Goal: Task Accomplishment & Management: Manage account settings

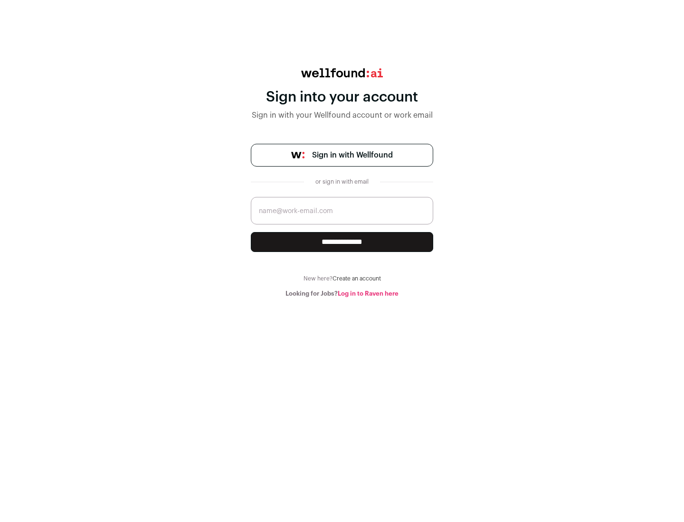
click at [352, 155] on span "Sign in with Wellfound" at bounding box center [352, 155] width 81 height 11
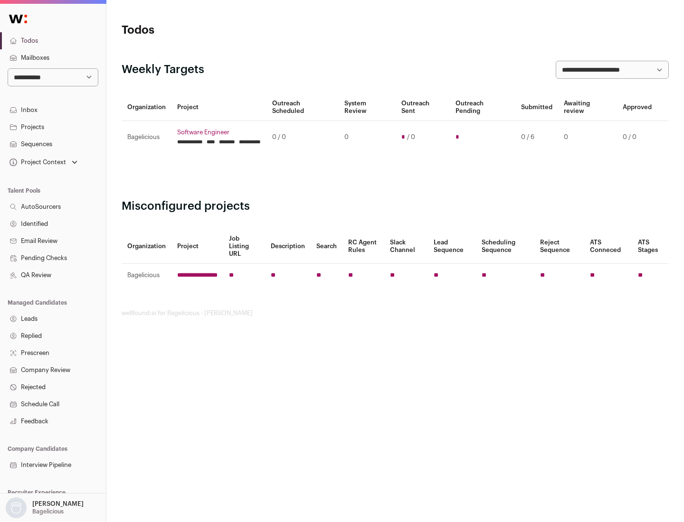
click at [53, 127] on link "Projects" at bounding box center [53, 127] width 106 height 17
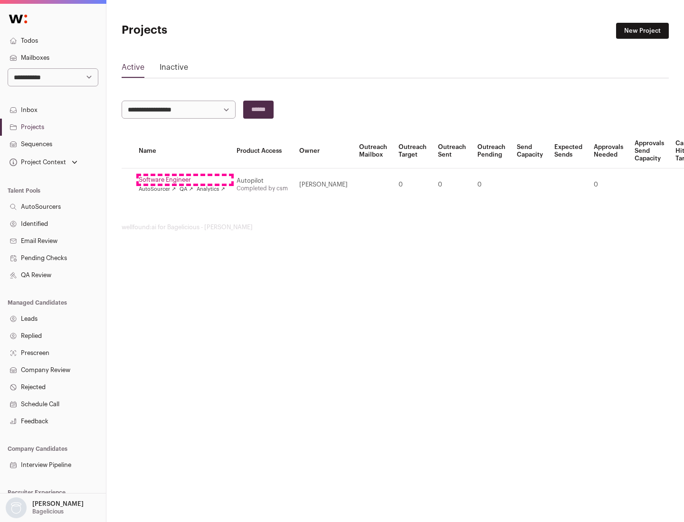
click at [185, 180] on link "Software Engineer" at bounding box center [182, 180] width 86 height 8
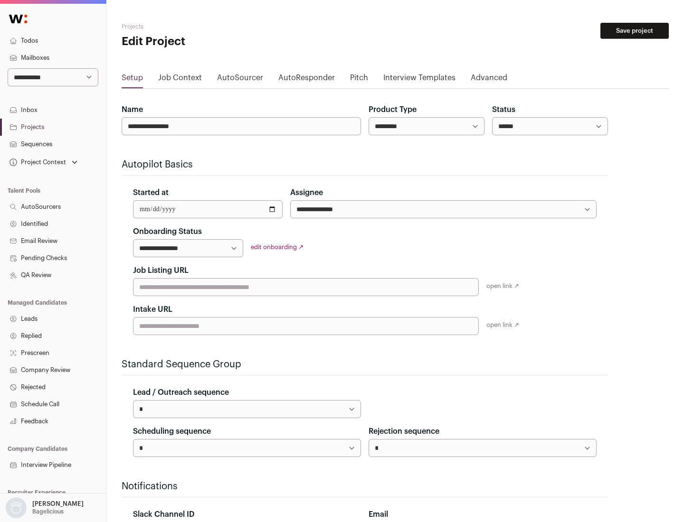
click at [635, 31] on button "Save project" at bounding box center [634, 31] width 68 height 16
